Goal: Information Seeking & Learning: Learn about a topic

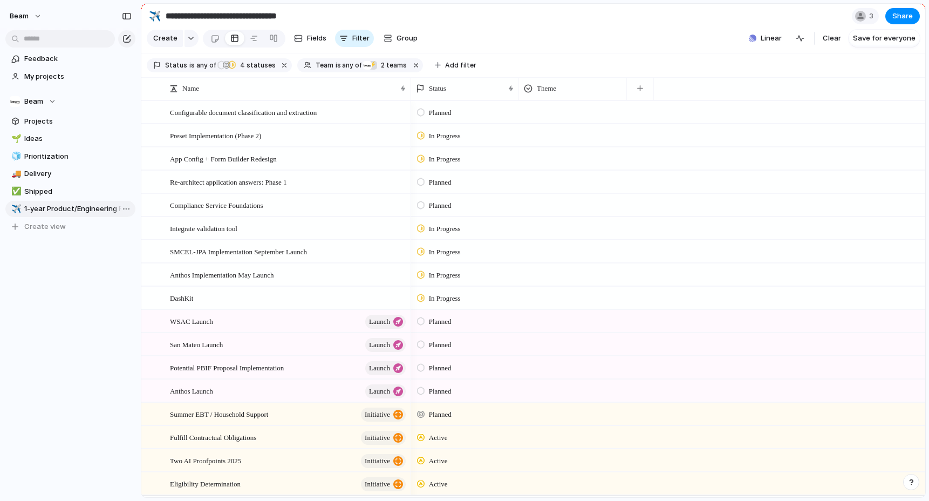
click at [43, 207] on span "1-year Product/Engineering Roadmap" at bounding box center [77, 208] width 107 height 11
click at [251, 41] on div at bounding box center [254, 38] width 9 height 17
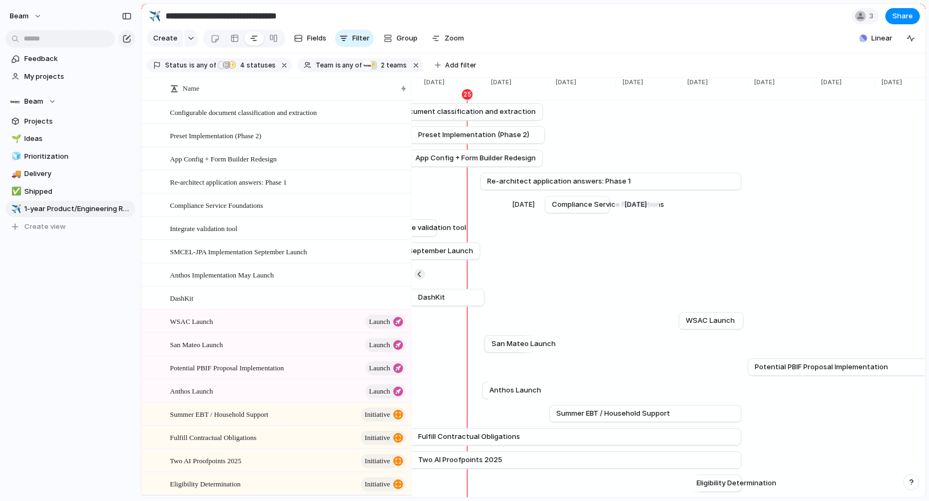
scroll to position [0, 2365]
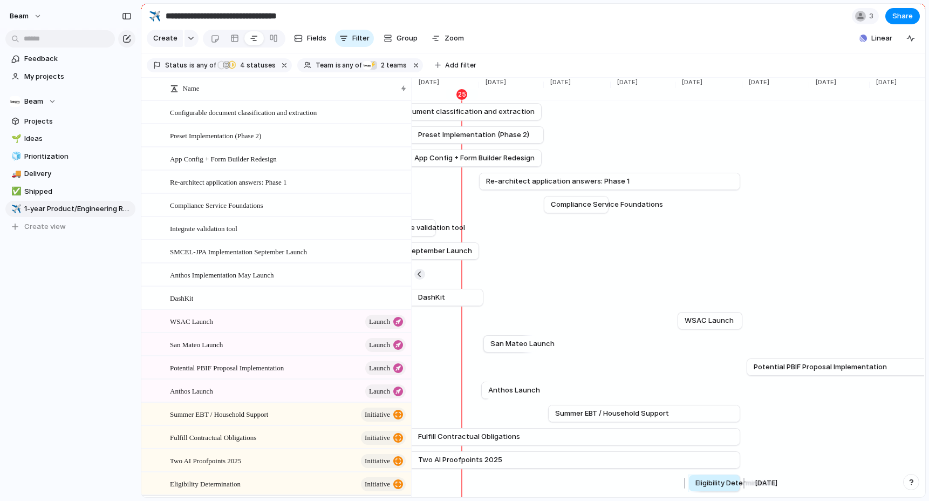
click at [711, 488] on span "Eligibility Determination" at bounding box center [735, 482] width 80 height 11
click at [731, 487] on span "Eligibility Determination" at bounding box center [735, 482] width 80 height 11
click at [727, 479] on span "Eligibility Determination" at bounding box center [735, 482] width 80 height 11
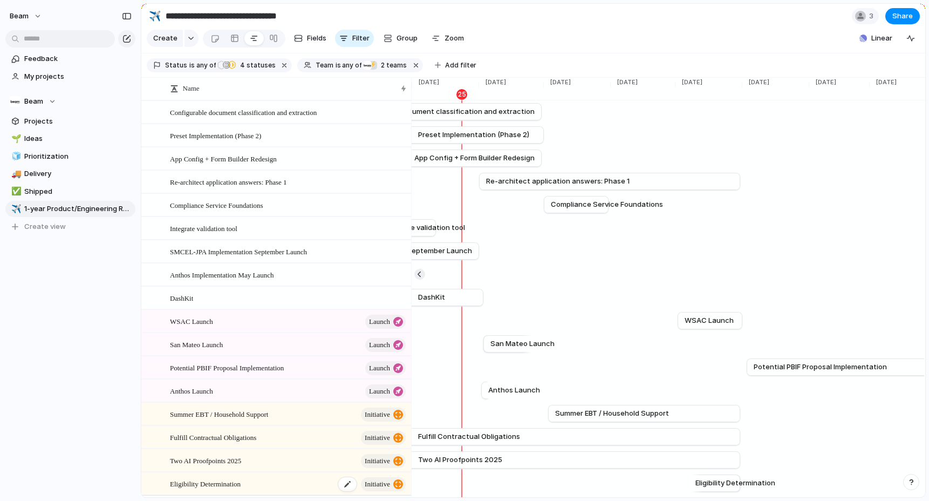
click at [215, 481] on span "Eligibility Determination" at bounding box center [205, 483] width 71 height 12
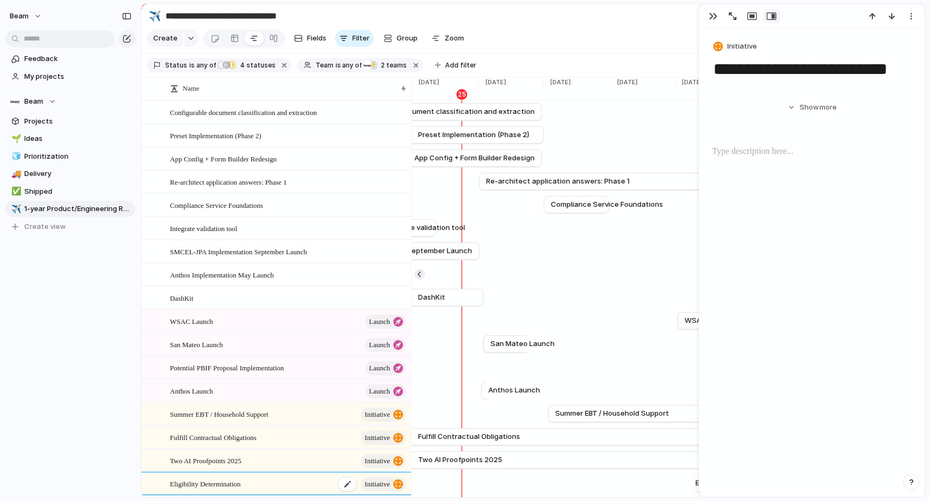
click at [215, 481] on span "Eligibility Determination" at bounding box center [205, 483] width 71 height 12
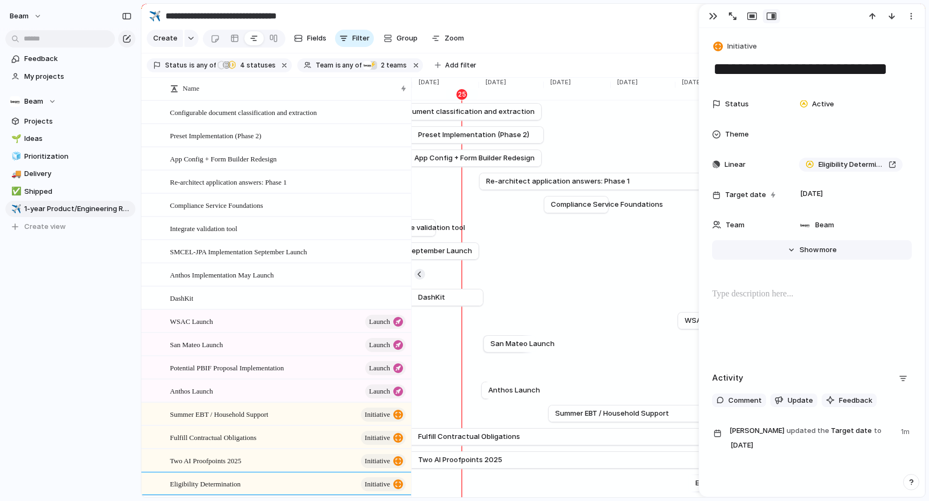
click at [806, 252] on span "Show" at bounding box center [809, 249] width 19 height 11
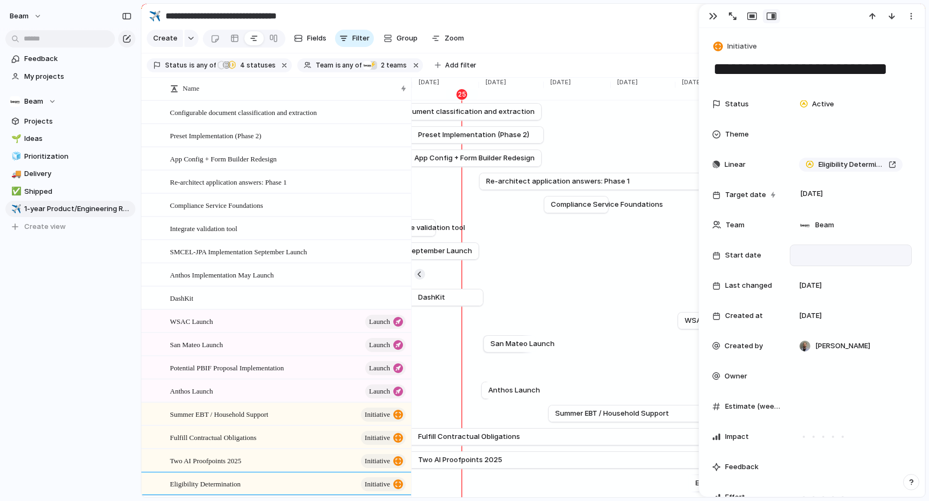
click at [795, 253] on div at bounding box center [851, 255] width 112 height 12
click at [783, 237] on div "Day Month Quarter Half-year Year 2023 2024 2025 2026 2027 2028 2029 2030" at bounding box center [464, 250] width 929 height 501
click at [737, 46] on span "Initiative" at bounding box center [742, 46] width 30 height 11
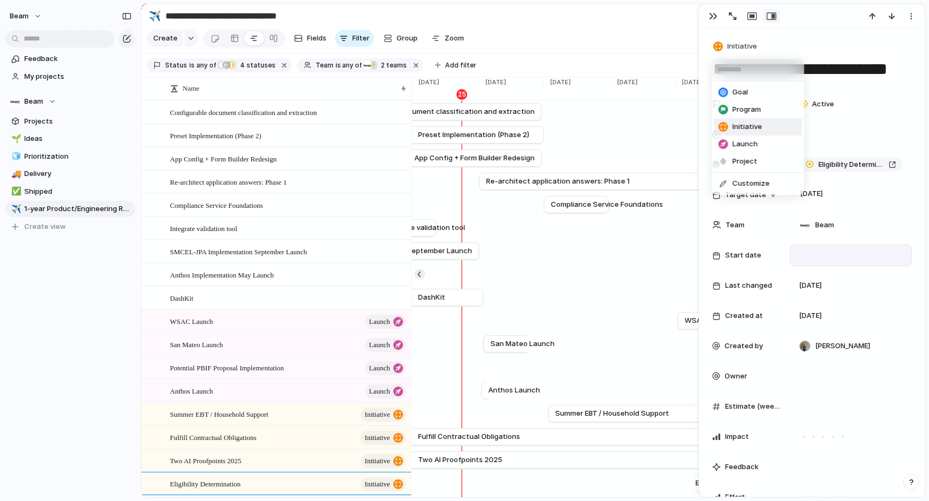
click at [737, 46] on div "Goal Program Initiative Launch Project Customize" at bounding box center [464, 250] width 929 height 501
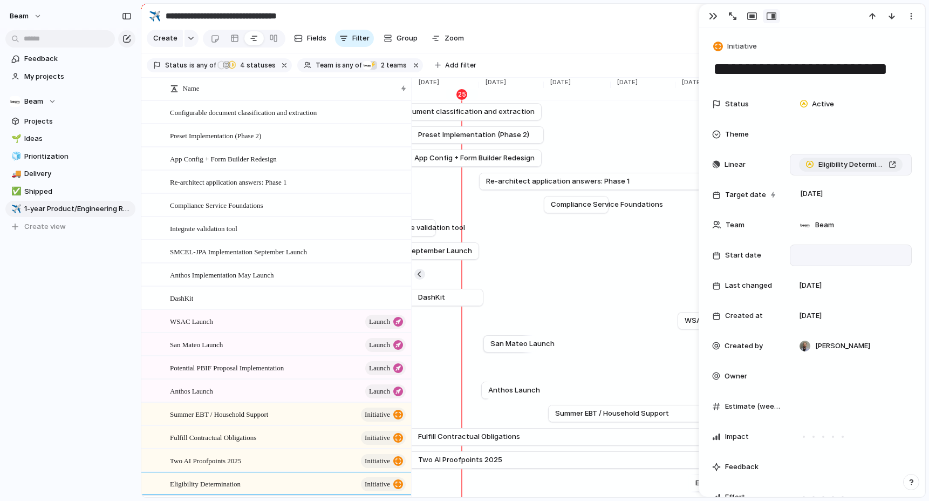
click at [891, 162] on div "Eligibility Determination" at bounding box center [851, 164] width 91 height 11
click at [718, 16] on button "button" at bounding box center [713, 16] width 17 height 14
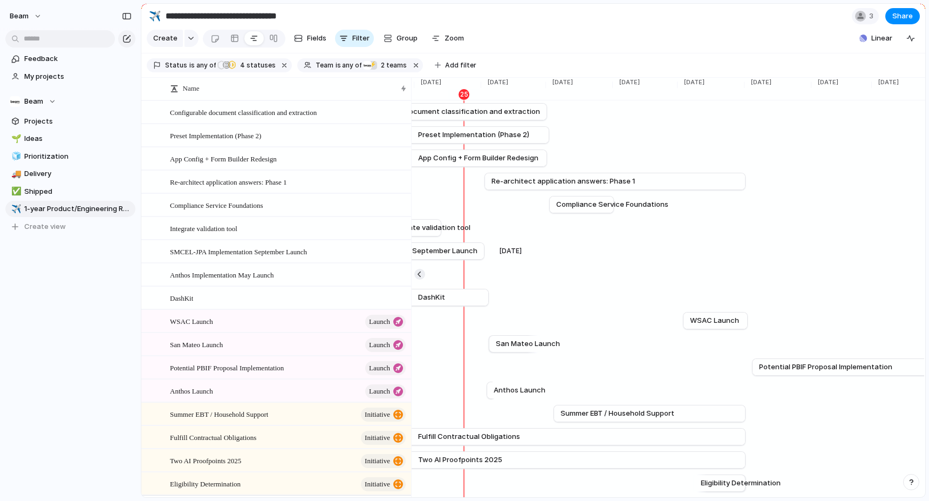
scroll to position [0, 2365]
